Goal: Check status: Check status

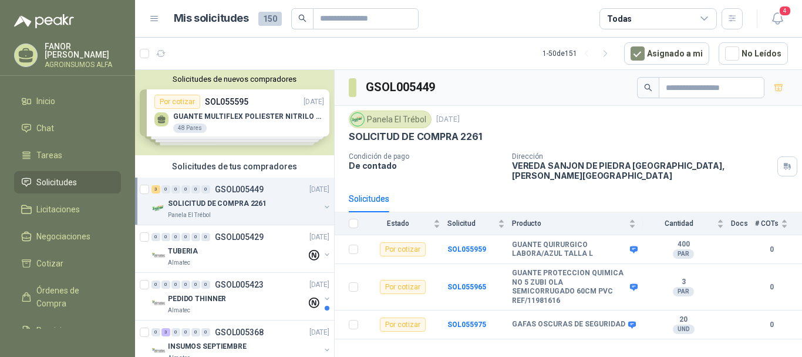
click at [251, 212] on div "Panela El Trébol" at bounding box center [244, 214] width 152 height 9
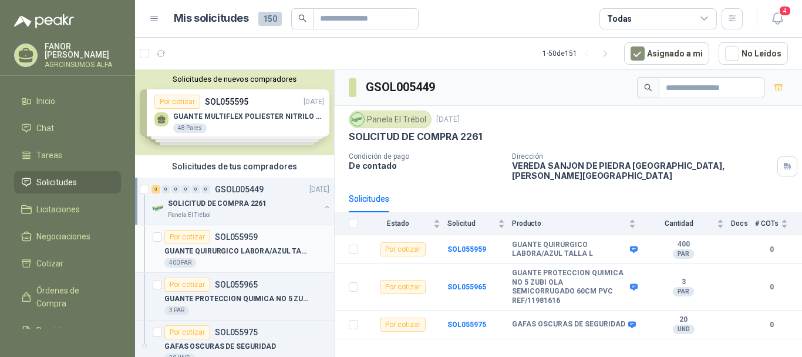
click at [241, 242] on div "Por cotizar SOL055959" at bounding box center [210, 237] width 93 height 14
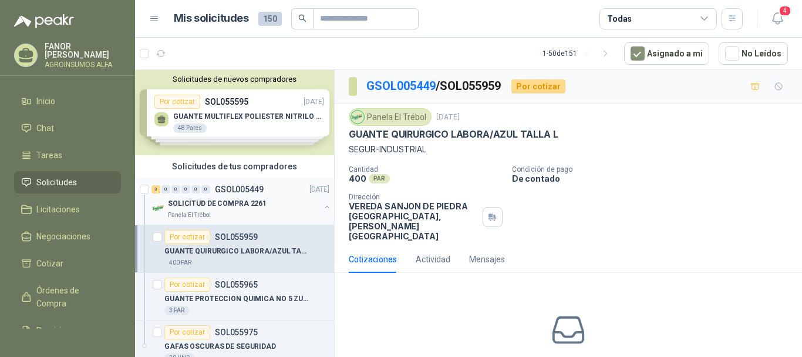
click at [250, 208] on p "SOLICITUD DE COMPRA 2261" at bounding box center [217, 203] width 99 height 11
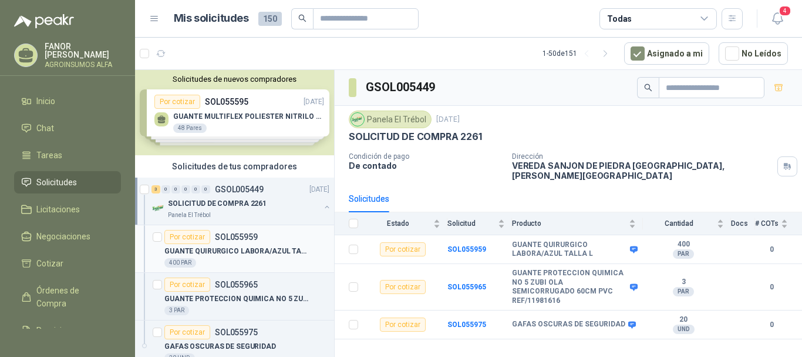
click at [246, 248] on p "GUANTE QUIRURGICO LABORA/AZUL TALLA L" at bounding box center [237, 251] width 146 height 11
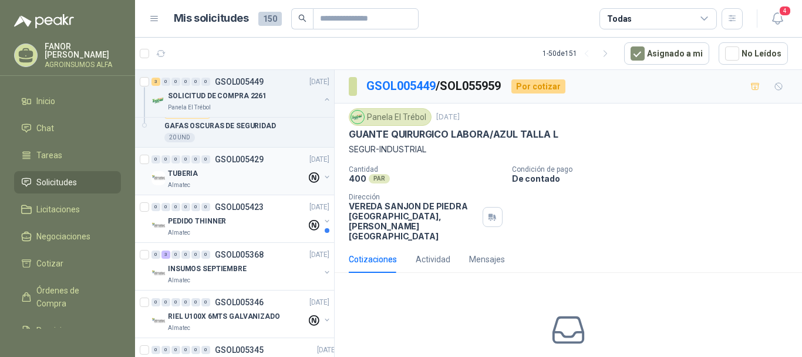
scroll to position [235, 0]
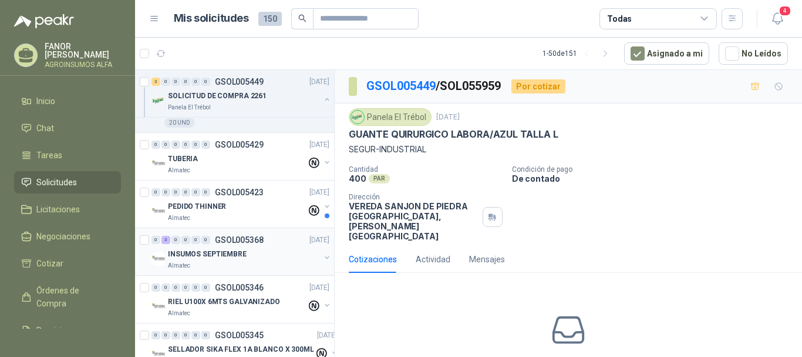
click at [246, 250] on div "INSUMOS SEPTIEMBRE" at bounding box center [244, 254] width 152 height 14
